Goal: Check status: Check status

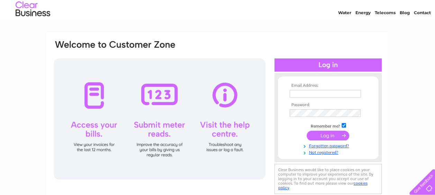
click at [339, 114] on tbody "Email Address: Password: Remember me? Forgotten password?" at bounding box center [328, 119] width 80 height 72
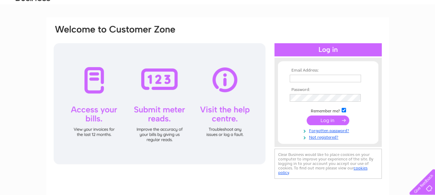
click at [326, 78] on input "text" at bounding box center [325, 79] width 71 height 8
type input "happycherrytreesnursery@yahoo.com"
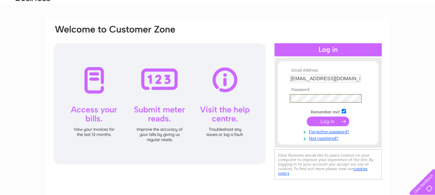
click at [328, 124] on input "submit" at bounding box center [328, 122] width 43 height 10
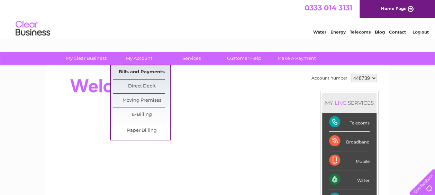
click at [141, 73] on link "Bills and Payments" at bounding box center [141, 72] width 57 height 14
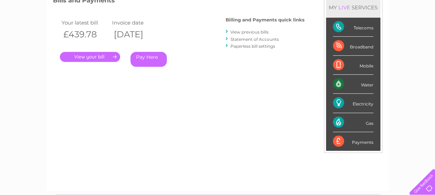
scroll to position [104, 0]
click at [84, 58] on link "." at bounding box center [90, 57] width 60 height 10
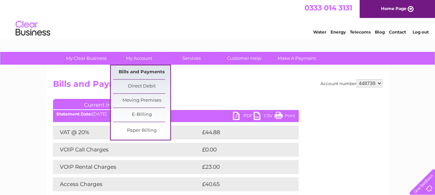
click at [132, 70] on link "Bills and Payments" at bounding box center [141, 72] width 57 height 14
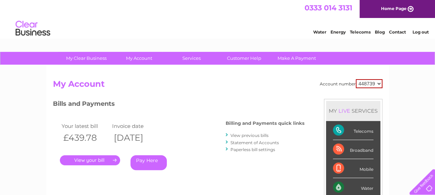
click at [254, 135] on link "View previous bills" at bounding box center [250, 135] width 38 height 5
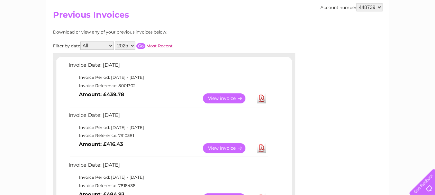
scroll to position [104, 0]
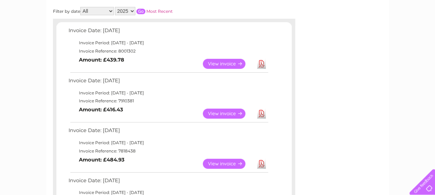
click at [220, 114] on link "View" at bounding box center [228, 114] width 51 height 10
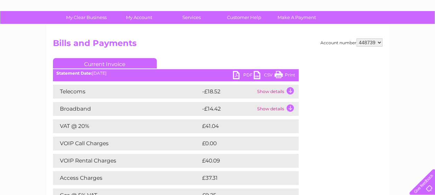
scroll to position [35, 0]
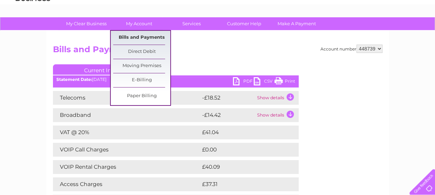
click at [151, 36] on link "Bills and Payments" at bounding box center [141, 38] width 57 height 14
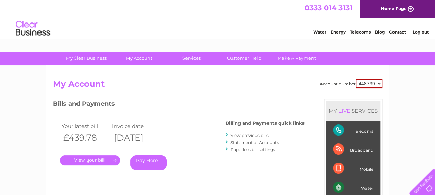
click at [245, 134] on link "View previous bills" at bounding box center [250, 135] width 38 height 5
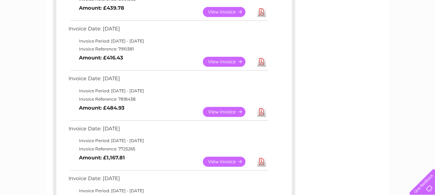
scroll to position [173, 0]
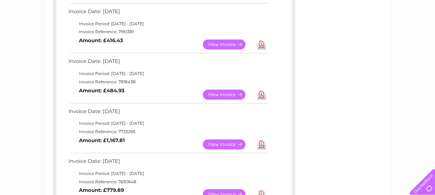
click at [232, 147] on link "View" at bounding box center [228, 145] width 51 height 10
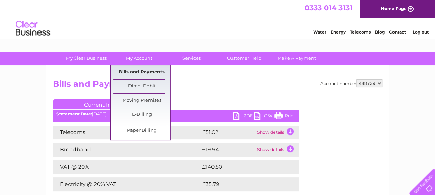
click at [141, 72] on link "Bills and Payments" at bounding box center [141, 72] width 57 height 14
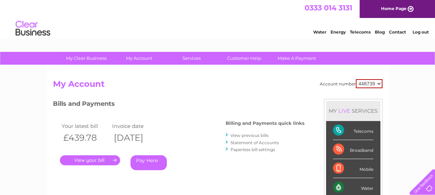
click at [87, 157] on link "." at bounding box center [90, 161] width 60 height 10
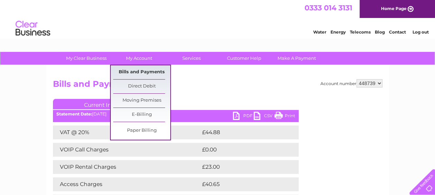
click at [134, 73] on link "Bills and Payments" at bounding box center [141, 72] width 57 height 14
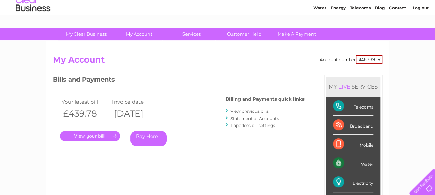
scroll to position [35, 0]
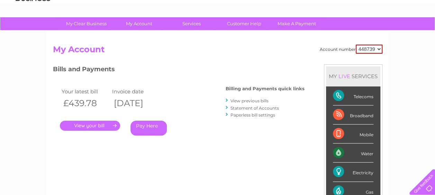
click at [253, 100] on link "View previous bills" at bounding box center [250, 100] width 38 height 5
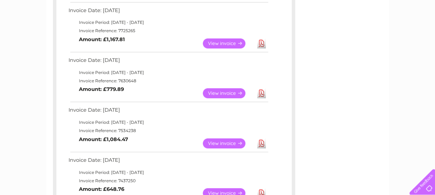
scroll to position [277, 0]
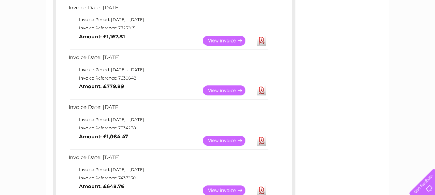
click at [218, 90] on link "View" at bounding box center [228, 91] width 51 height 10
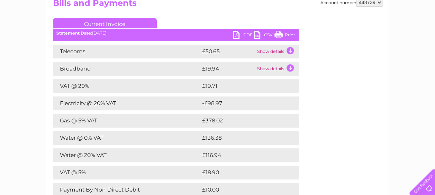
scroll to position [35, 0]
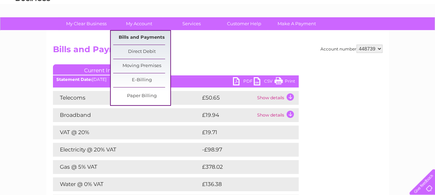
click at [145, 36] on link "Bills and Payments" at bounding box center [141, 38] width 57 height 14
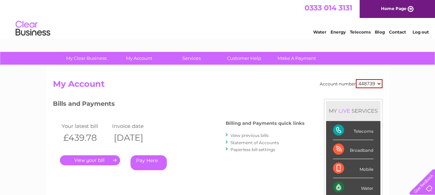
click at [251, 134] on link "View previous bills" at bounding box center [250, 135] width 38 height 5
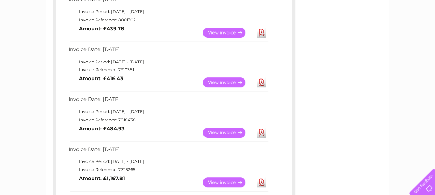
scroll to position [139, 0]
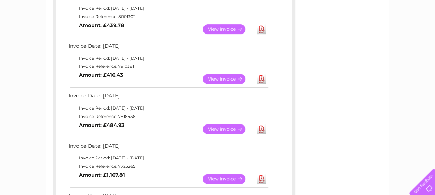
click at [227, 178] on link "View" at bounding box center [228, 179] width 51 height 10
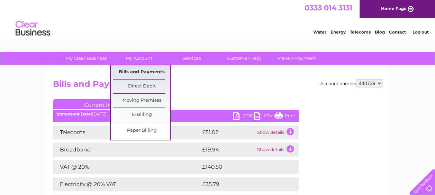
click at [138, 69] on link "Bills and Payments" at bounding box center [141, 72] width 57 height 14
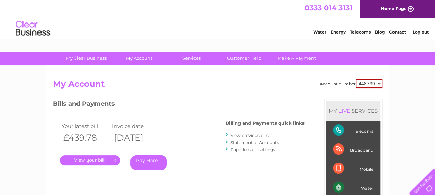
click at [238, 136] on link "View previous bills" at bounding box center [250, 135] width 38 height 5
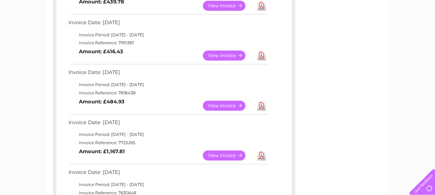
scroll to position [173, 0]
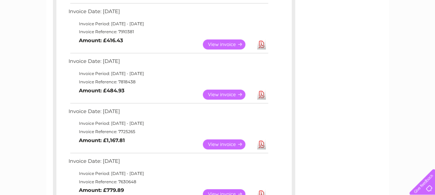
click at [222, 95] on link "View" at bounding box center [228, 95] width 51 height 10
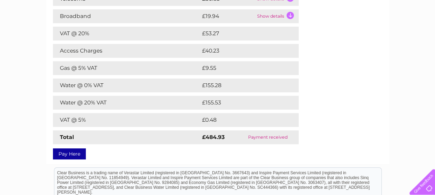
scroll to position [139, 0]
